Goal: Find contact information: Find contact information

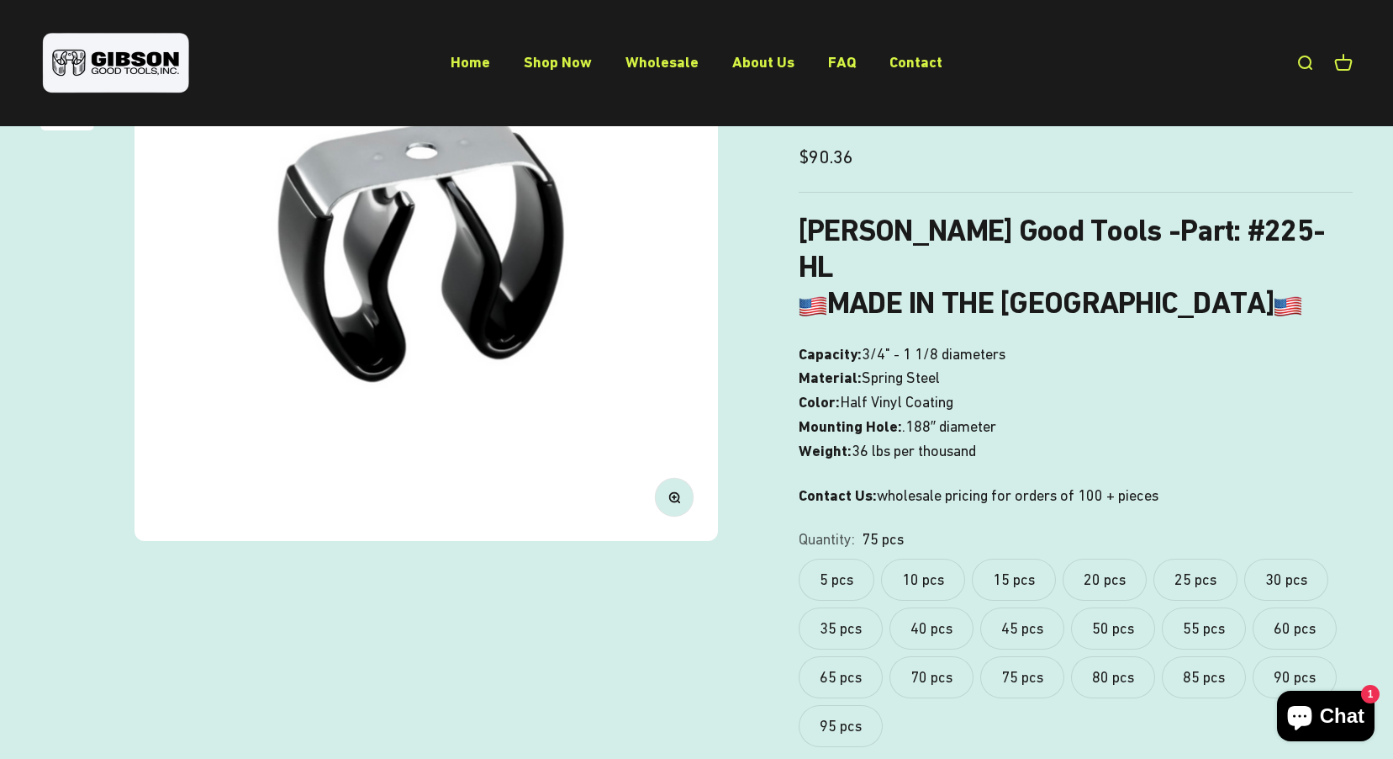
scroll to position [168, 0]
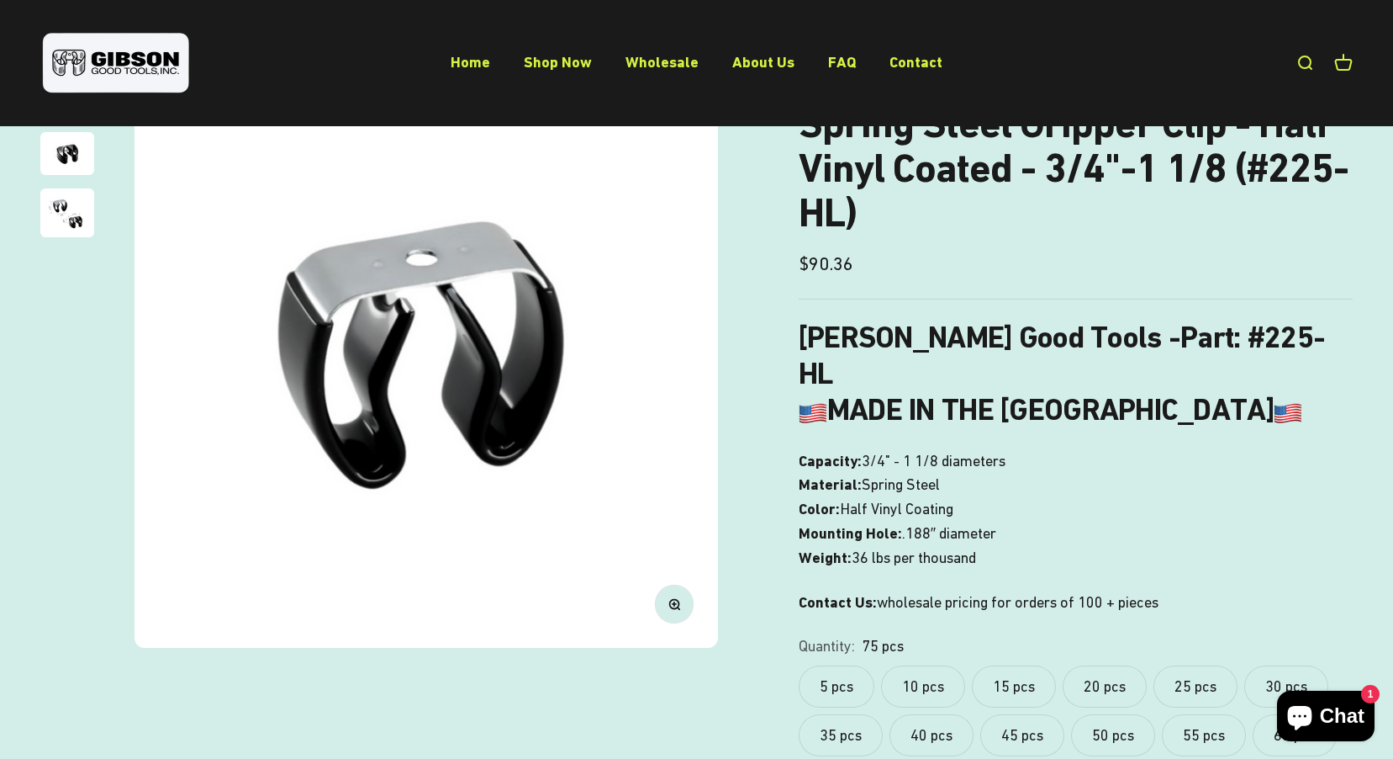
click at [853, 666] on label "5 pcs" at bounding box center [837, 686] width 76 height 42
click at [917, 665] on label "10 pcs" at bounding box center [923, 686] width 84 height 42
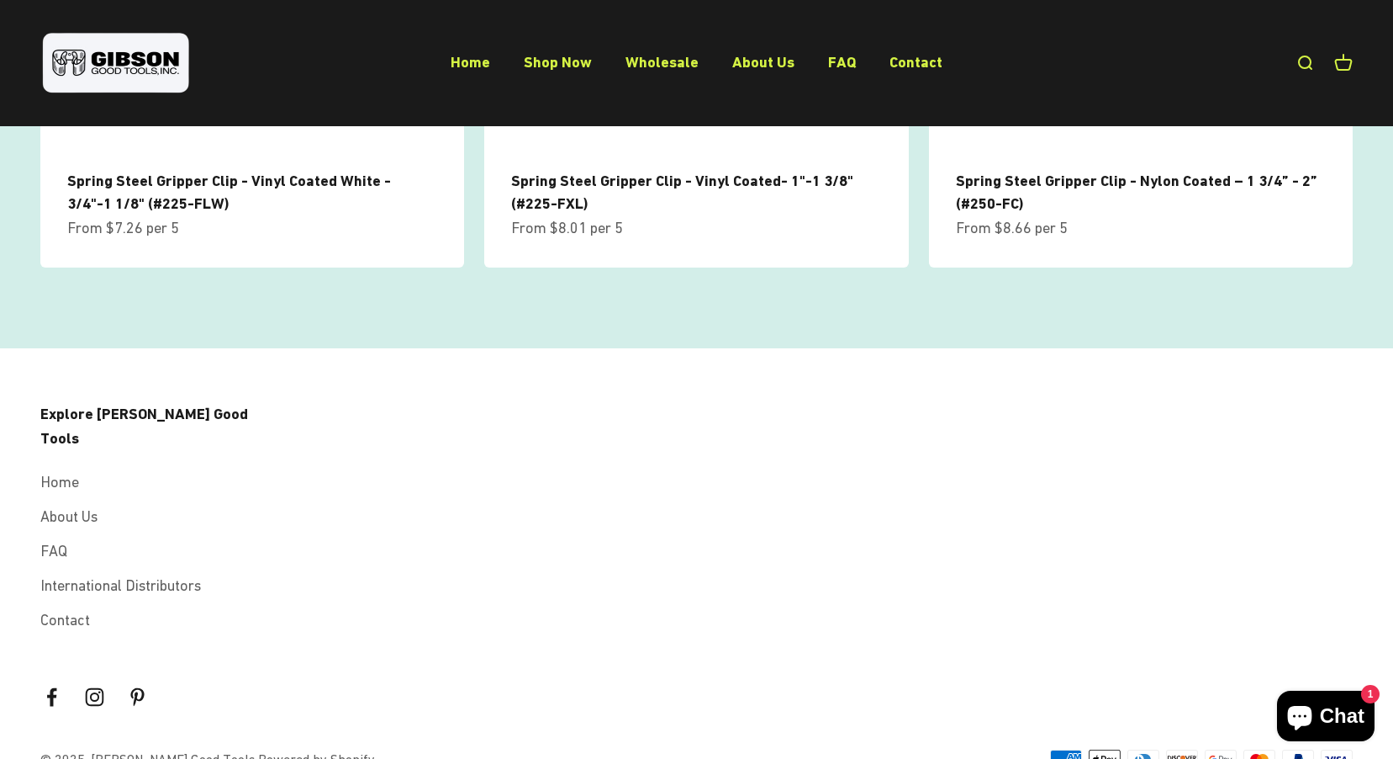
scroll to position [2127, 0]
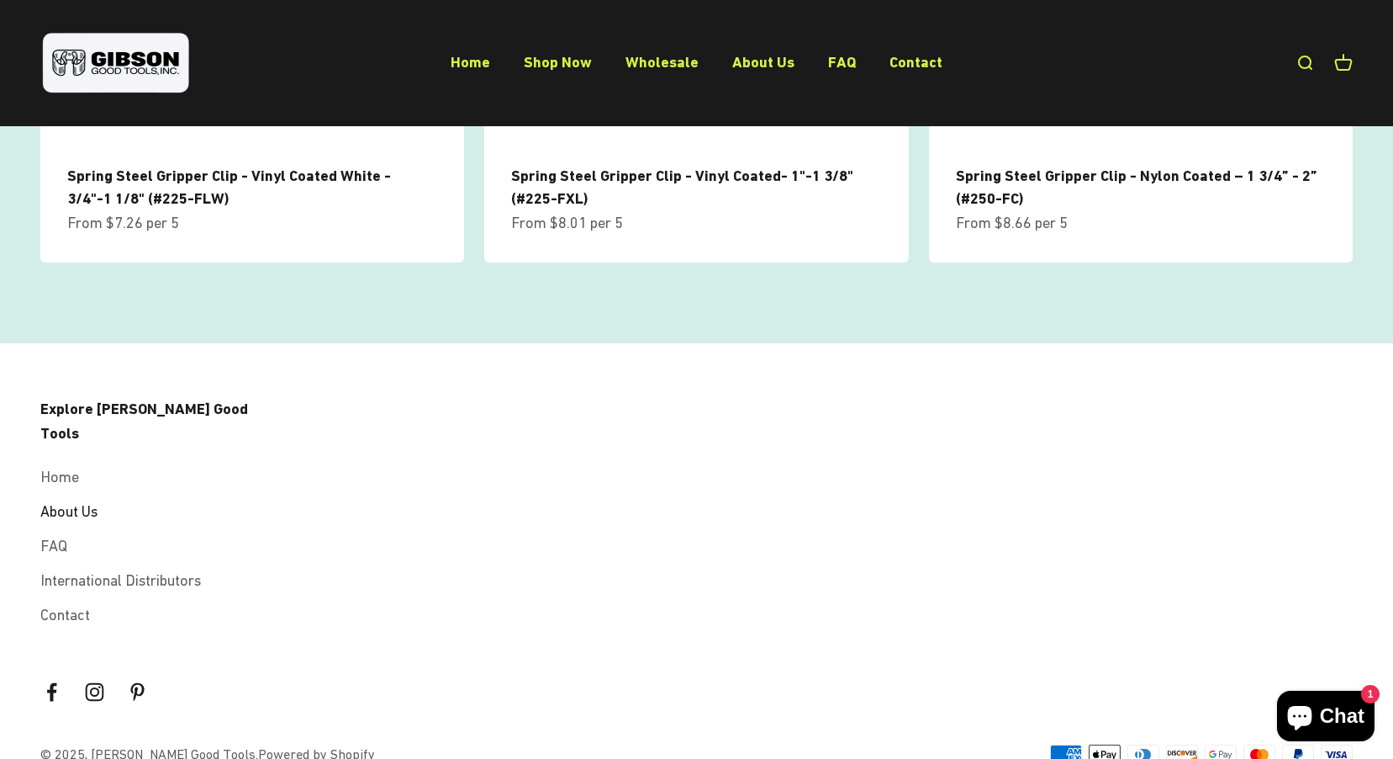
click at [75, 500] on link "About Us" at bounding box center [68, 512] width 57 height 24
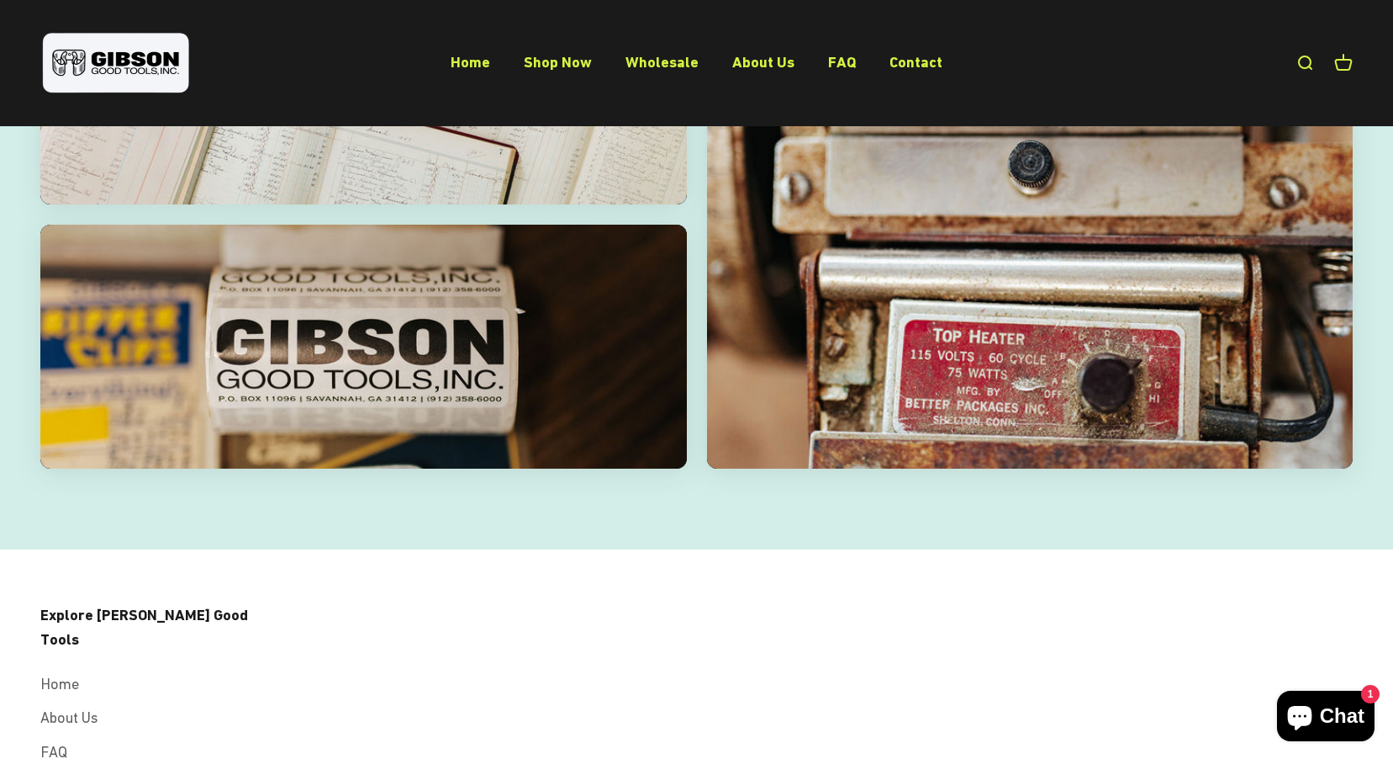
scroll to position [3267, 0]
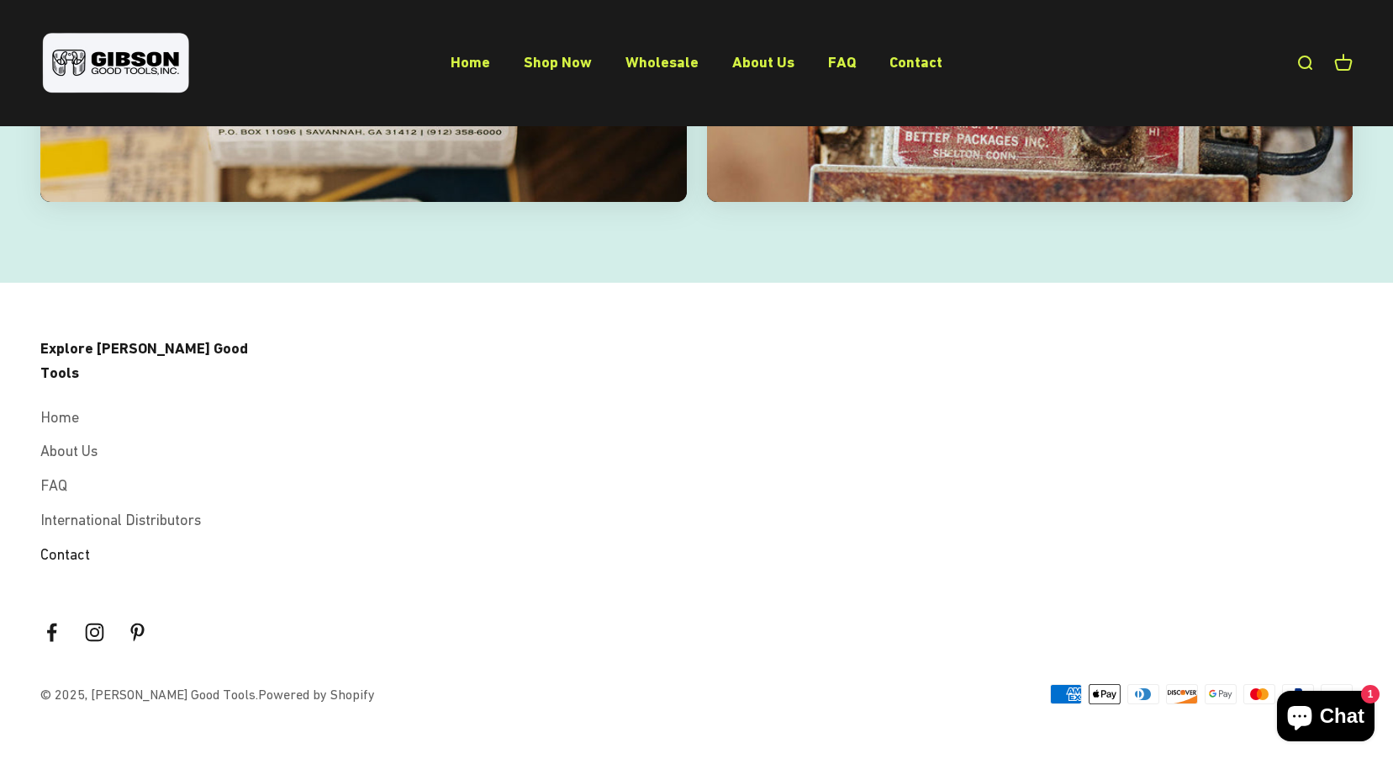
click at [62, 550] on link "Contact" at bounding box center [65, 554] width 50 height 24
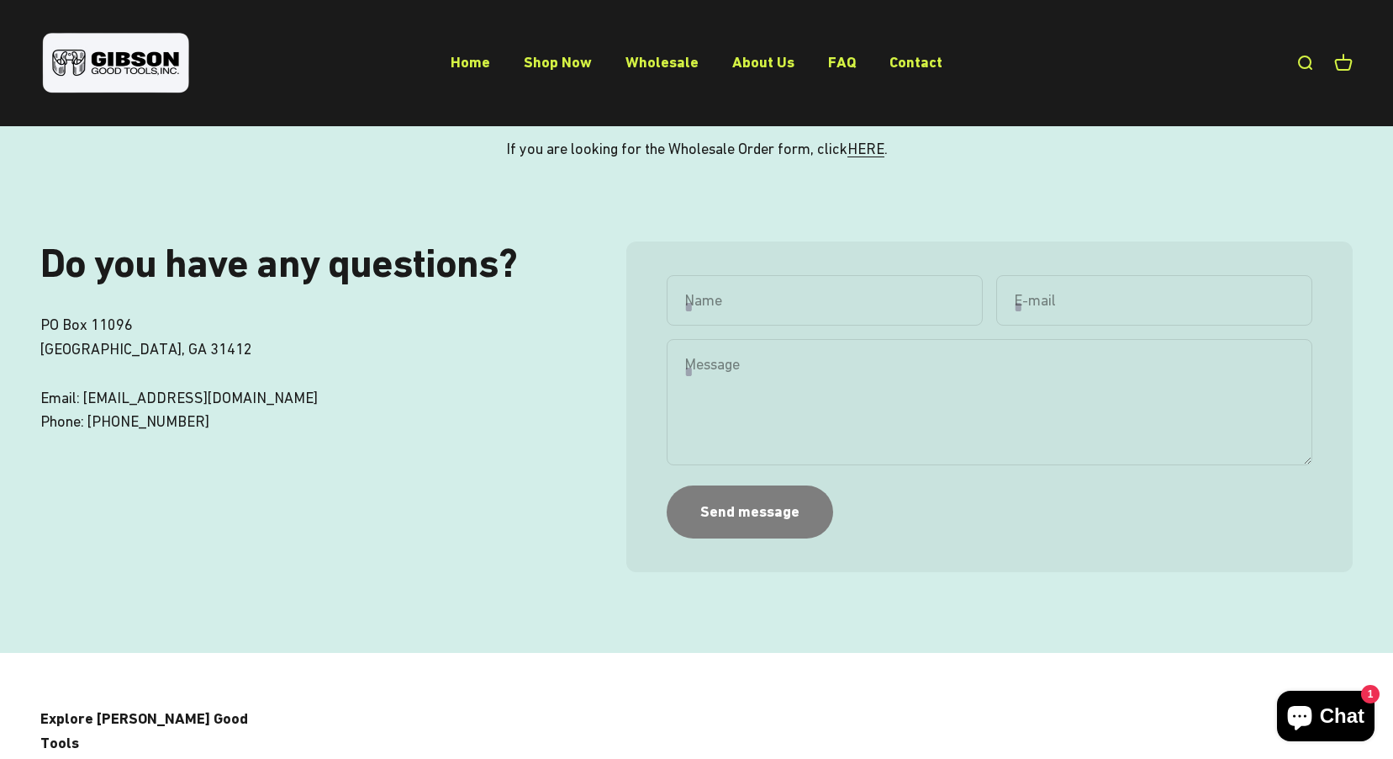
scroll to position [84, 0]
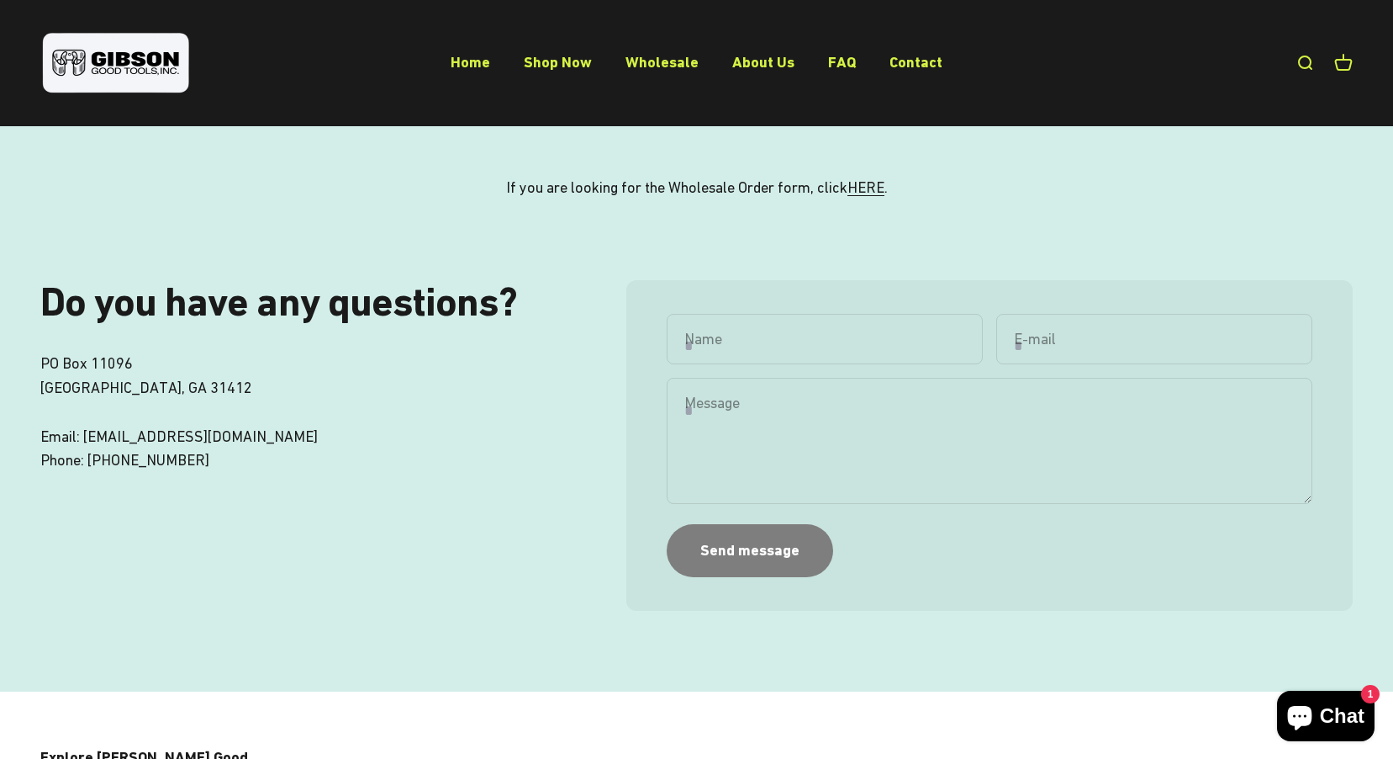
click at [230, 436] on p "[GEOGRAPHIC_DATA] Email: [EMAIL_ADDRESS][DOMAIN_NAME] Phone: [PHONE_NUMBER]" at bounding box center [299, 412] width 519 height 121
click at [242, 468] on p "[GEOGRAPHIC_DATA] Email: [EMAIL_ADDRESS][DOMAIN_NAME] Phone: [PHONE_NUMBER]" at bounding box center [299, 412] width 519 height 121
